Goal: Transaction & Acquisition: Purchase product/service

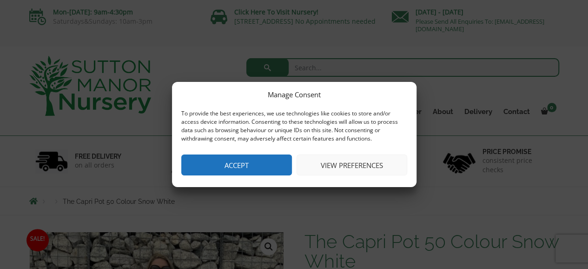
click at [259, 169] on button "Accept" at bounding box center [236, 164] width 111 height 21
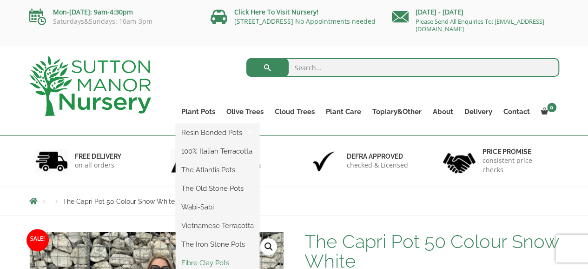
click at [218, 263] on link "Fibre Clay Pots" at bounding box center [218, 263] width 84 height 14
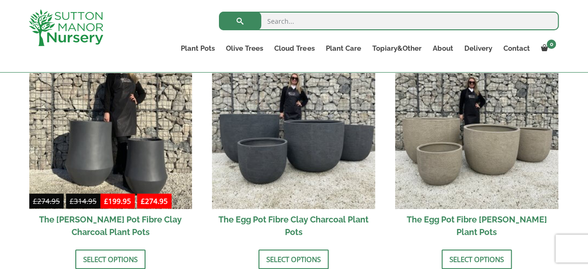
scroll to position [332, 0]
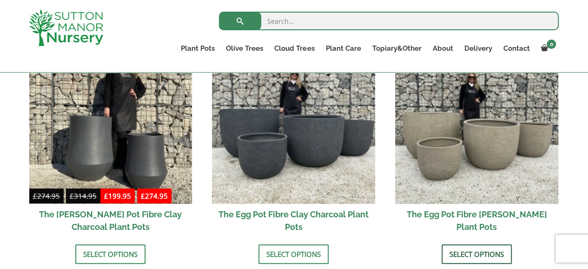
click at [477, 257] on link "Select options" at bounding box center [477, 254] width 70 height 20
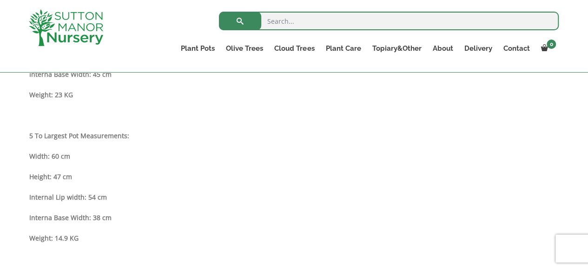
scroll to position [1047, 0]
